Goal: Task Accomplishment & Management: Manage account settings

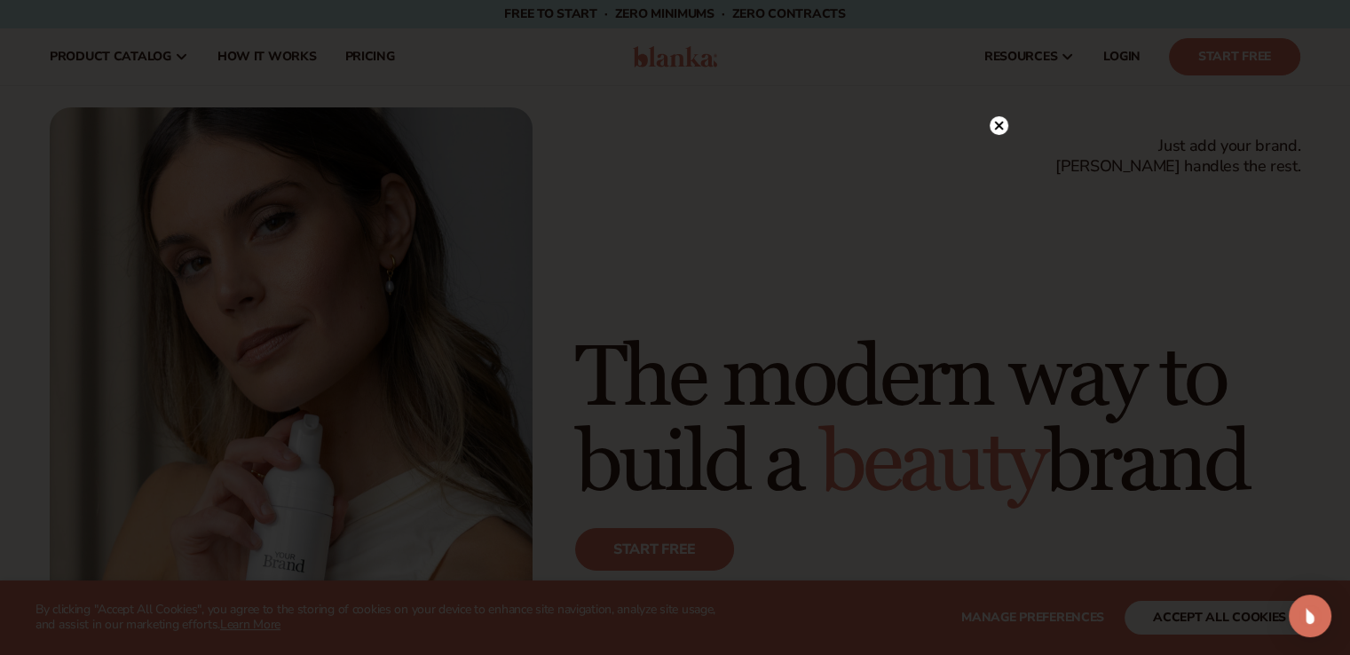
click at [1002, 128] on circle at bounding box center [999, 125] width 19 height 19
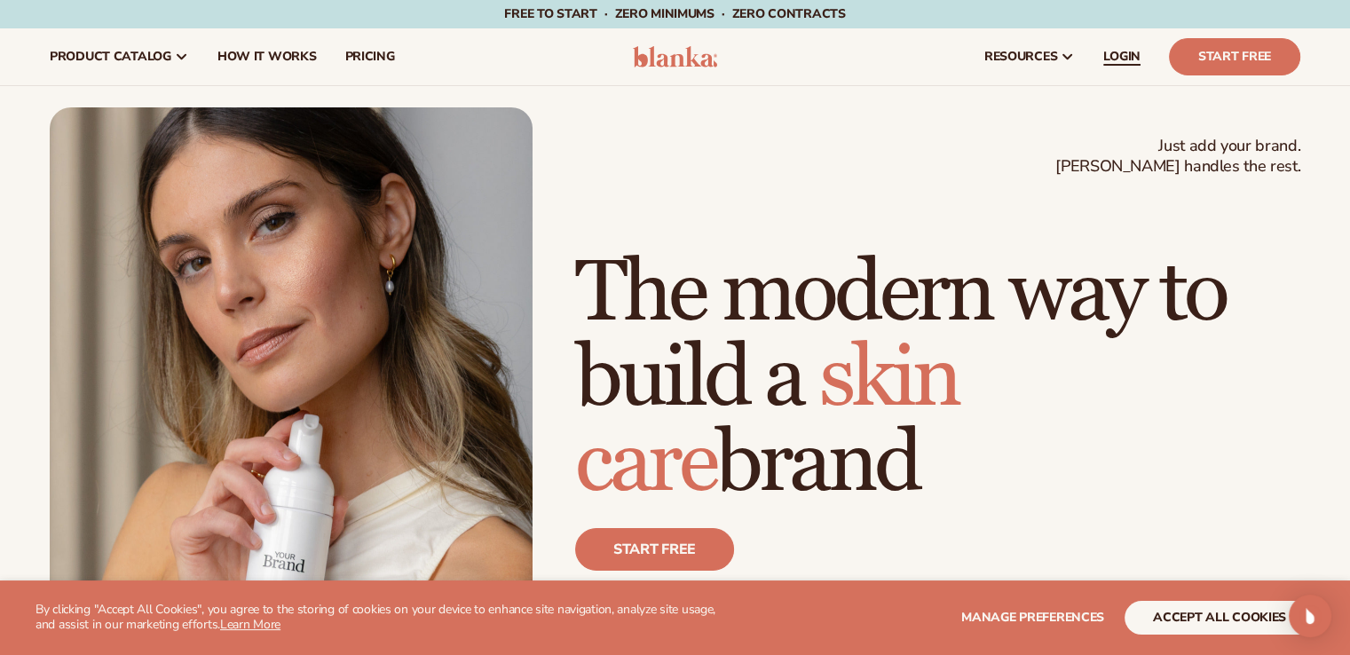
click at [1135, 56] on span "LOGIN" at bounding box center [1122, 57] width 37 height 14
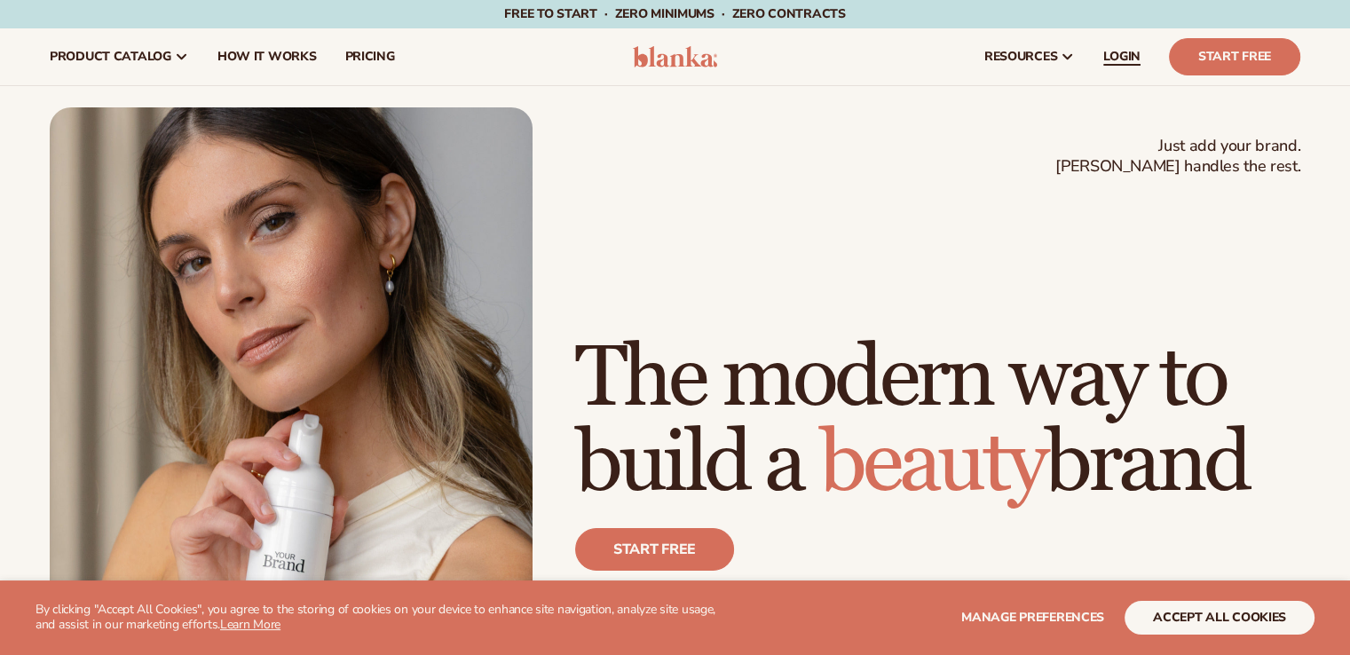
click at [1126, 61] on span "LOGIN" at bounding box center [1122, 57] width 37 height 14
